Goal: Navigation & Orientation: Find specific page/section

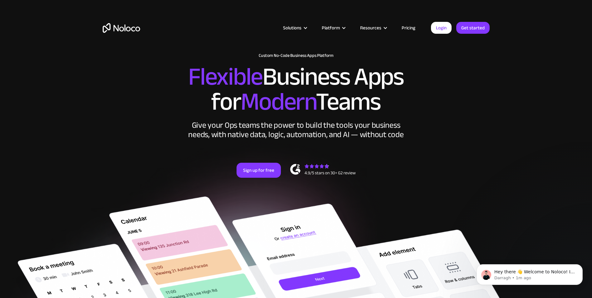
click at [158, 17] on div "Solutions Use Cases Business Types Project Management Keep track of customers, …" at bounding box center [296, 34] width 400 height 37
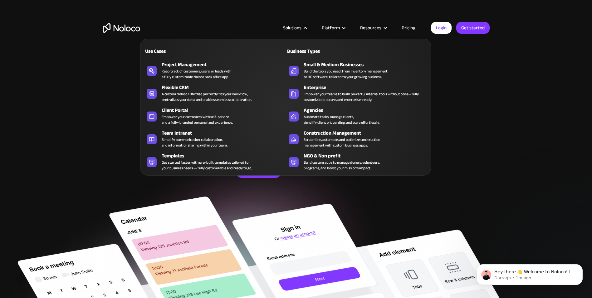
click at [308, 27] on div at bounding box center [305, 28] width 5 height 5
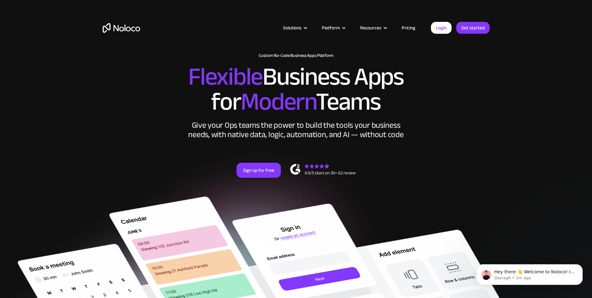
click at [308, 27] on div at bounding box center [305, 28] width 5 height 5
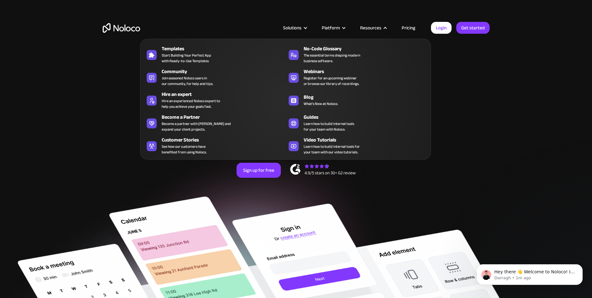
click at [355, 28] on div at bounding box center [385, 28] width 5 height 5
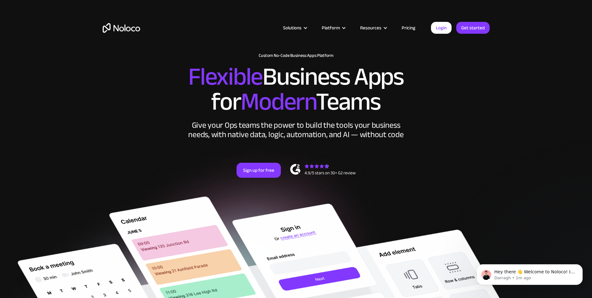
click at [355, 28] on div at bounding box center [385, 28] width 5 height 5
